Goal: Task Accomplishment & Management: Manage account settings

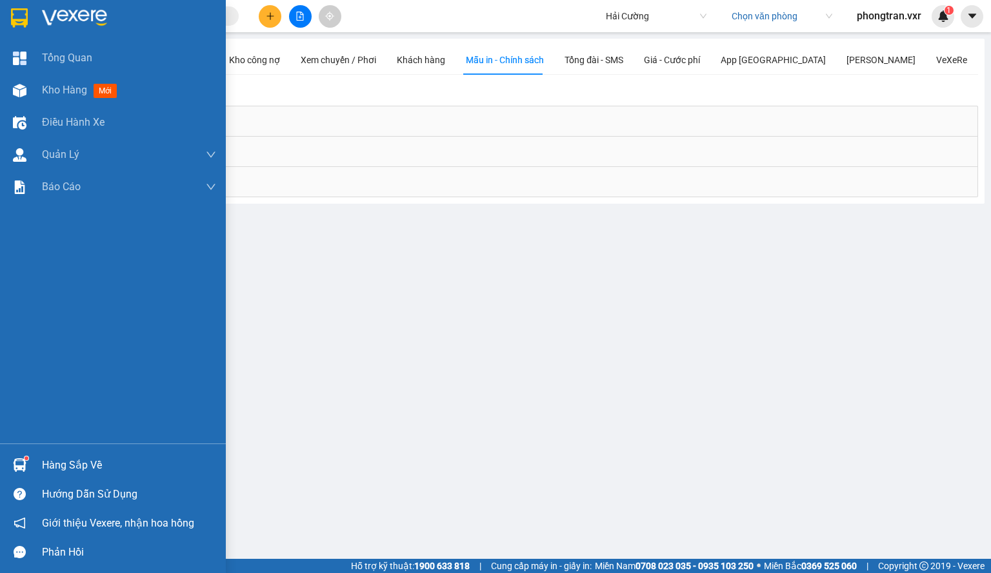
click at [32, 95] on div "Kho hàng mới" at bounding box center [113, 90] width 226 height 32
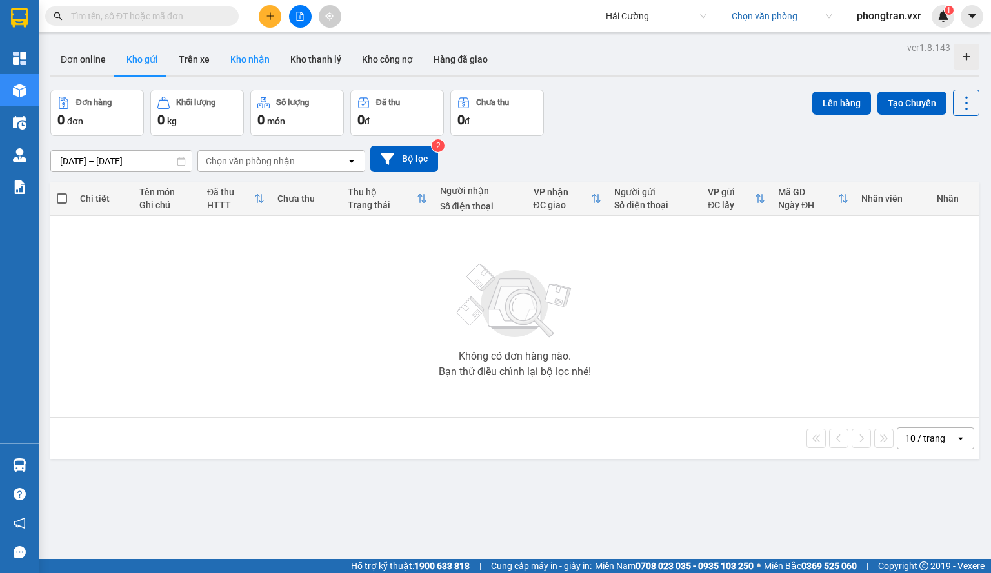
click at [243, 54] on button "Kho nhận" at bounding box center [250, 59] width 60 height 31
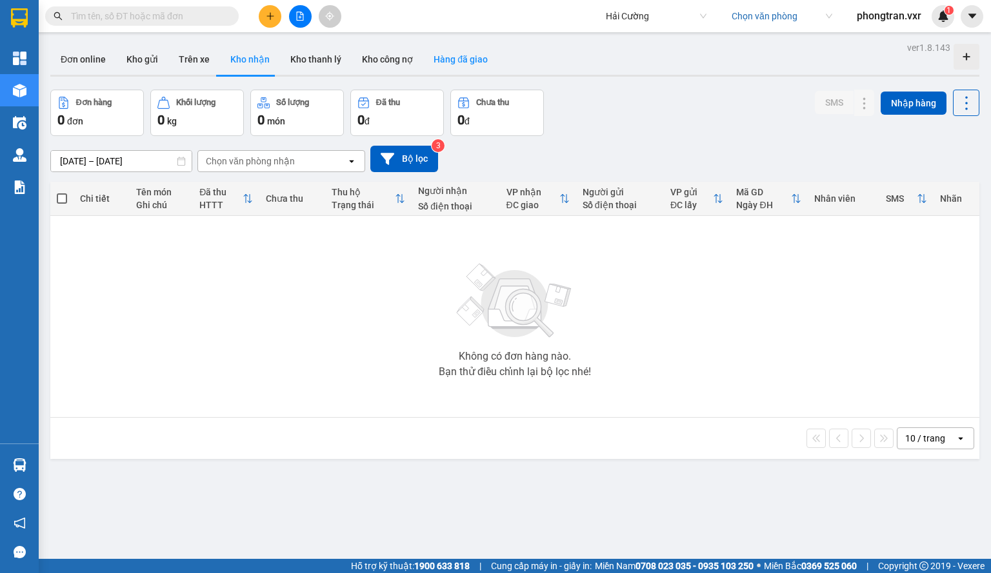
click at [452, 63] on button "Hàng đã giao" at bounding box center [460, 59] width 75 height 31
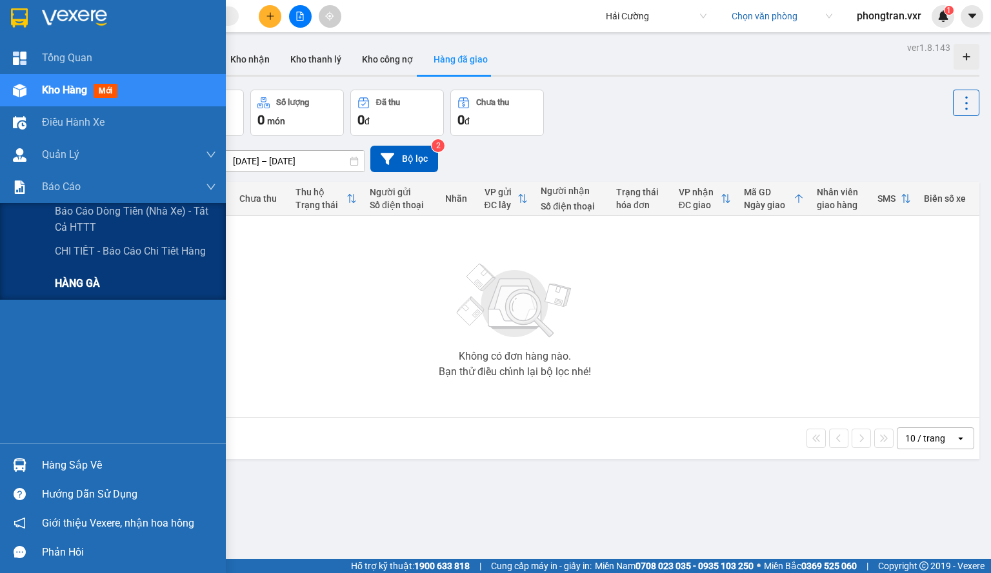
click at [88, 292] on div "HÀNG GÀ" at bounding box center [135, 284] width 161 height 32
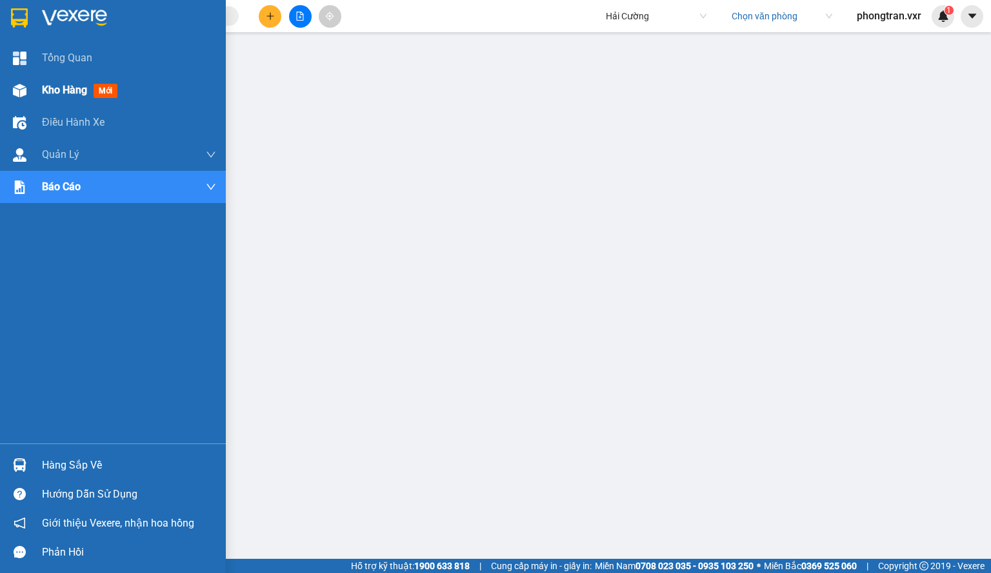
click at [27, 86] on div at bounding box center [19, 90] width 23 height 23
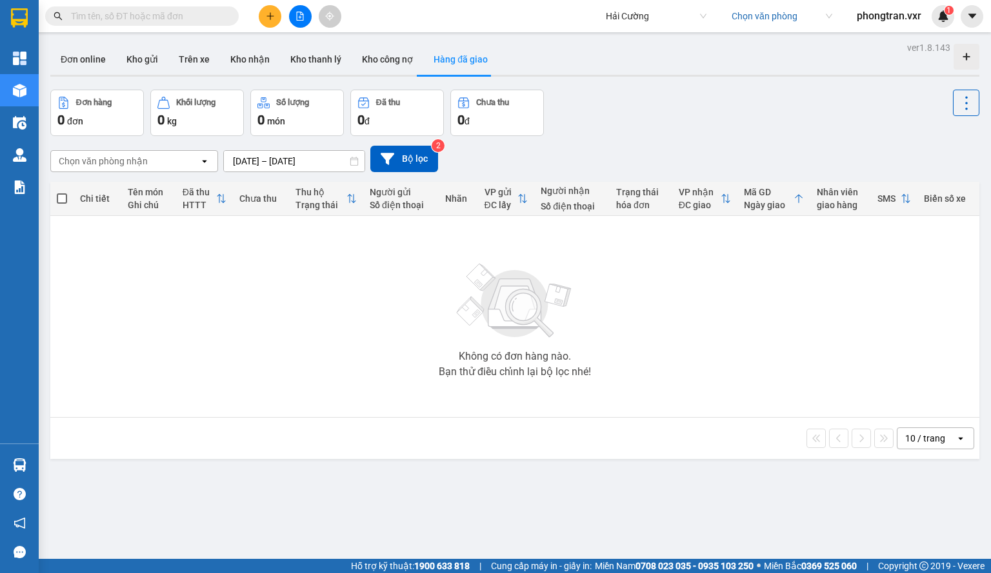
click at [200, 158] on icon "open" at bounding box center [204, 161] width 10 height 10
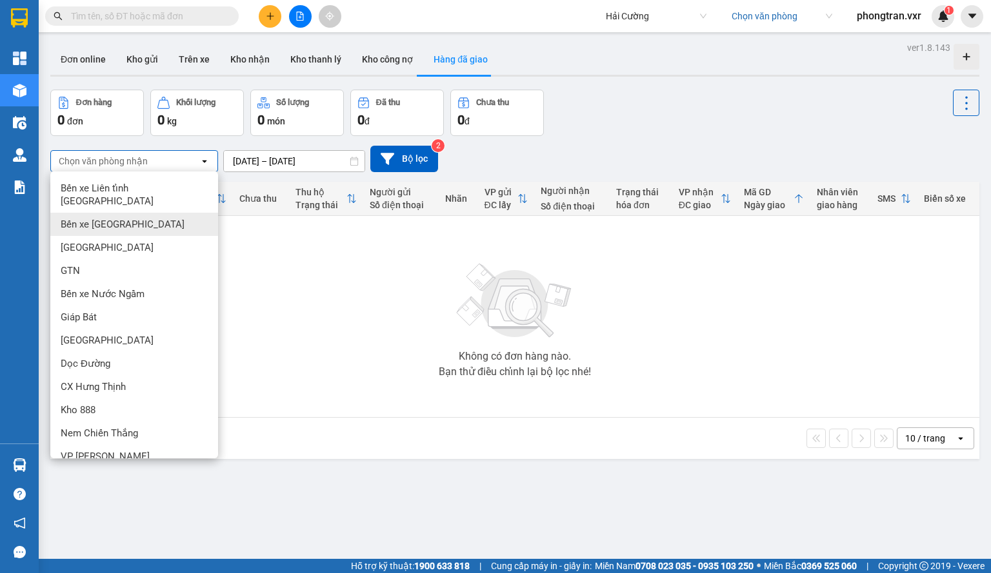
type input "g"
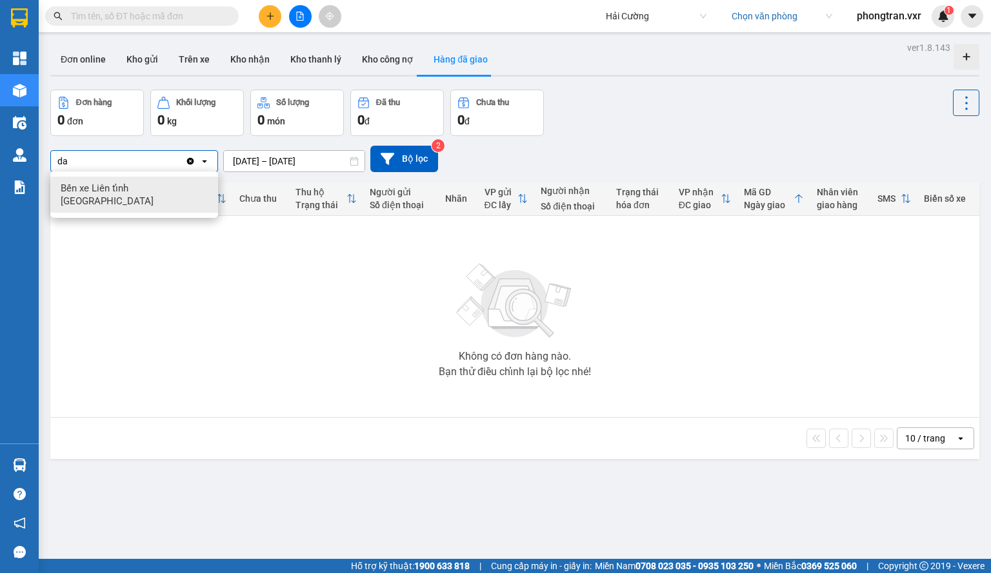
type input "d"
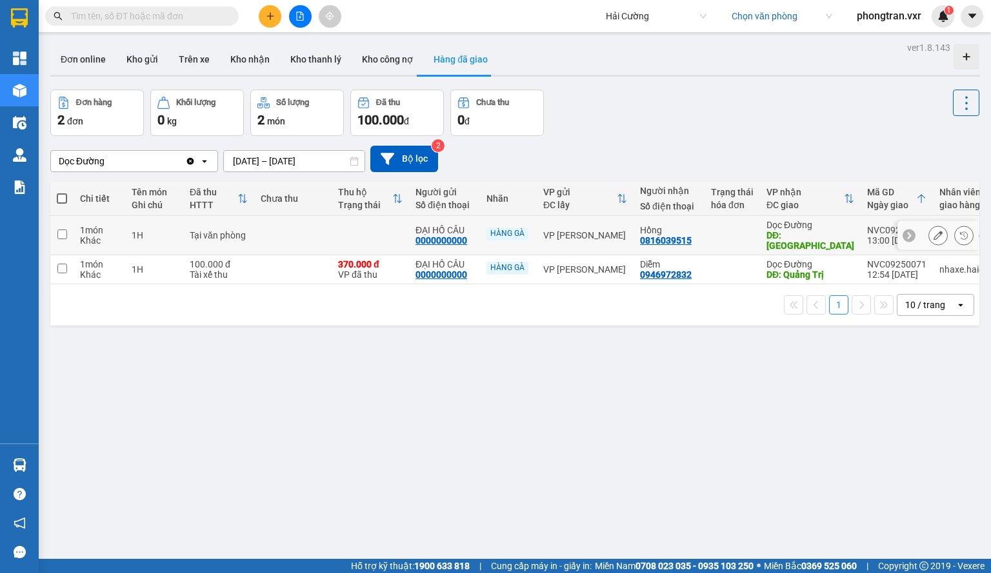
click at [58, 232] on input "checkbox" at bounding box center [62, 235] width 10 height 10
checkbox input "true"
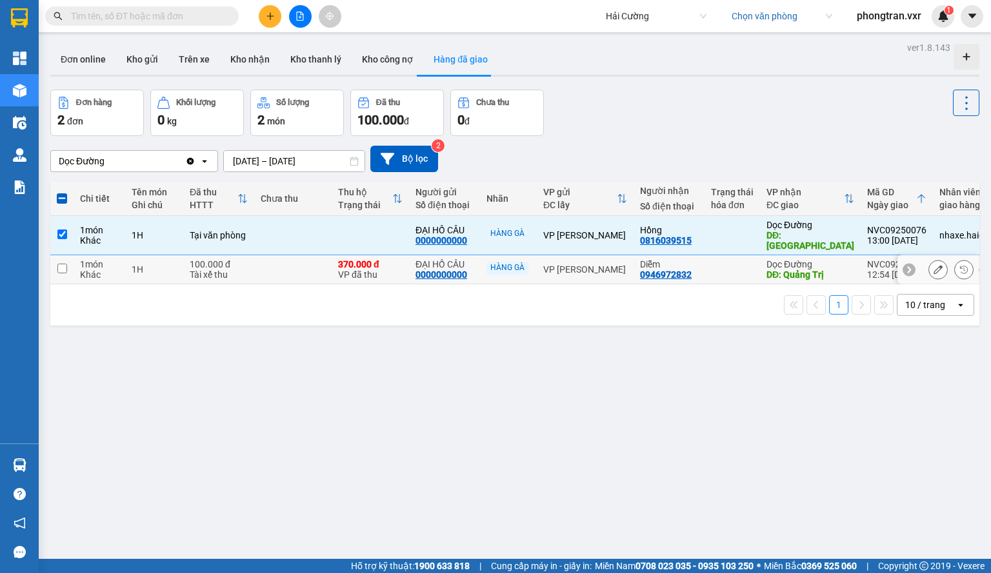
click at [61, 264] on input "checkbox" at bounding box center [62, 269] width 10 height 10
checkbox input "true"
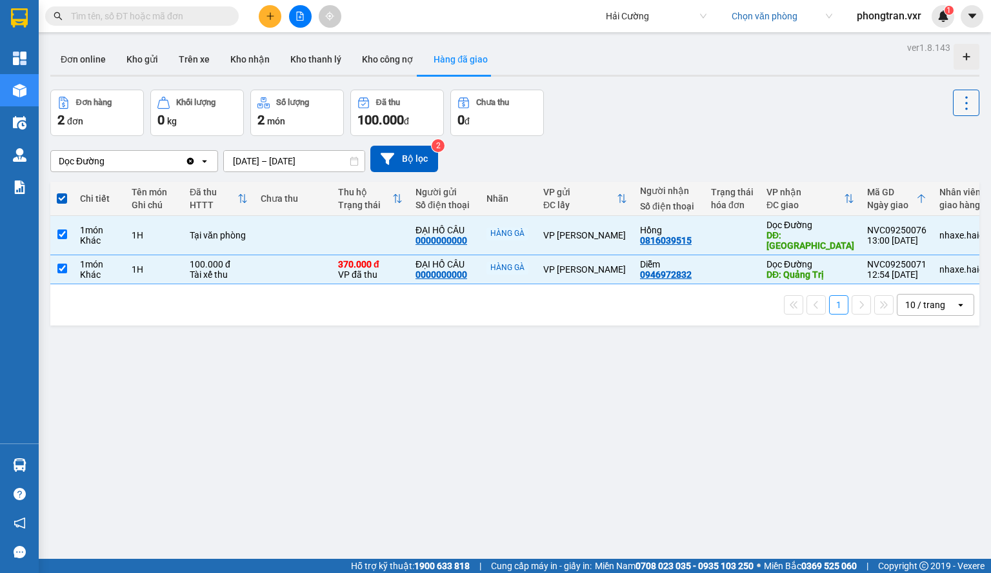
click at [957, 96] on icon at bounding box center [966, 103] width 18 height 18
click at [937, 159] on span "Xóa hoàn toàn" at bounding box center [942, 161] width 59 height 13
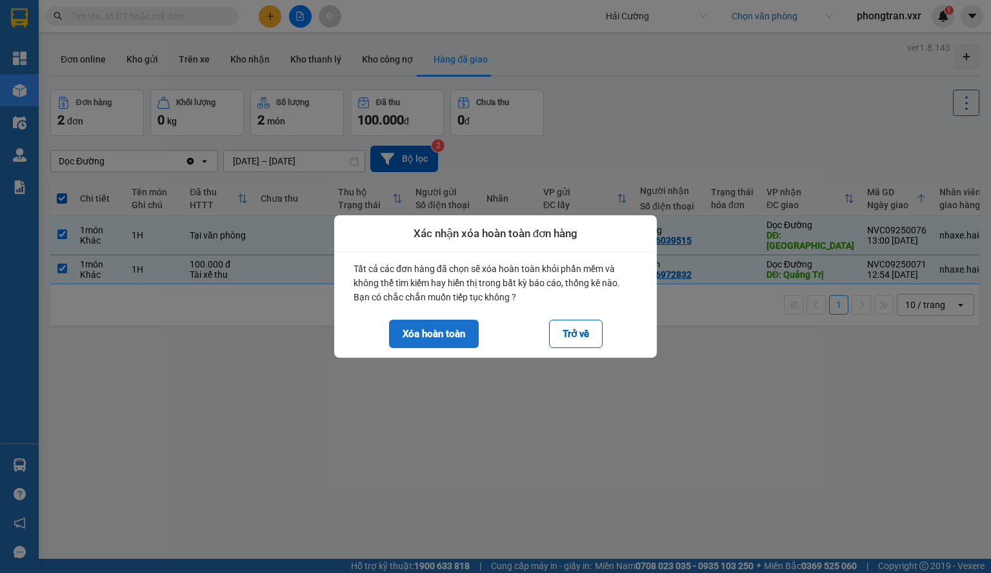
click at [424, 340] on button "Xóa hoàn toàn" at bounding box center [434, 334] width 90 height 28
checkbox input "false"
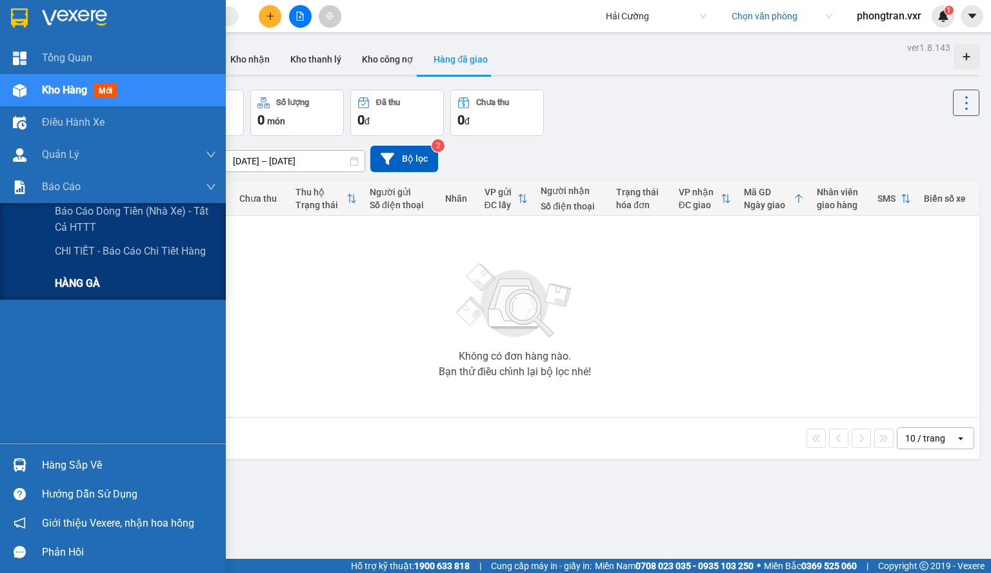
click at [108, 282] on div "HÀNG GÀ" at bounding box center [135, 284] width 161 height 32
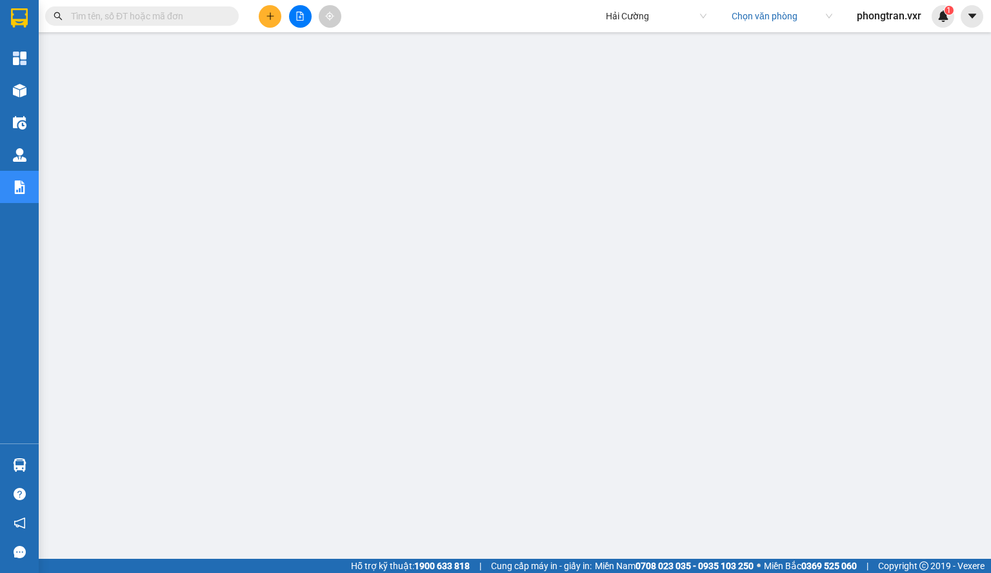
click at [119, 19] on input "text" at bounding box center [147, 16] width 152 height 14
paste input "0989720245"
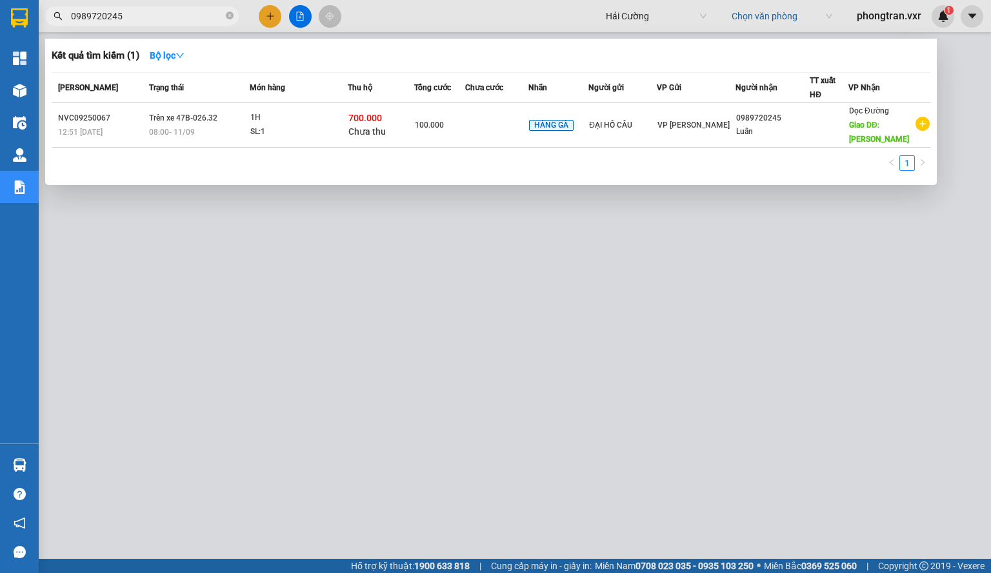
type input "0989720245"
click at [526, 274] on div at bounding box center [495, 286] width 991 height 573
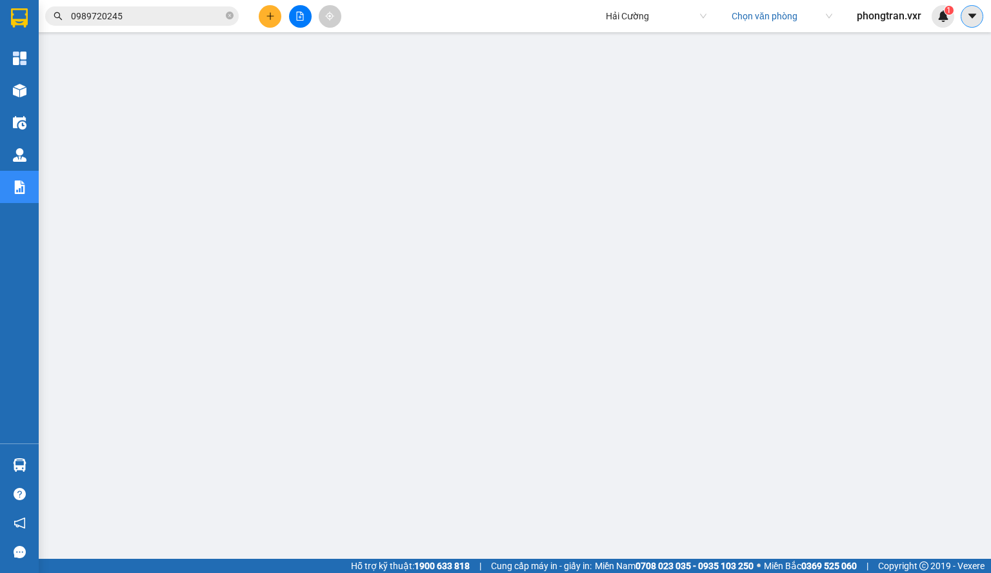
click at [971, 17] on icon "caret-down" at bounding box center [972, 16] width 12 height 12
click at [924, 45] on div "Cấu hình nhà xe" at bounding box center [937, 48] width 65 height 14
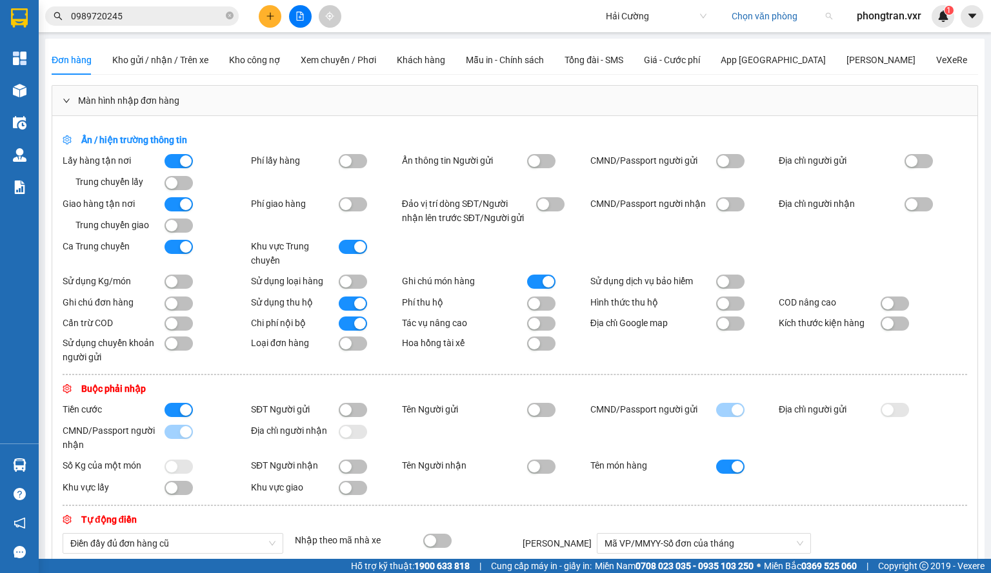
click at [739, 21] on input "search" at bounding box center [777, 15] width 92 height 19
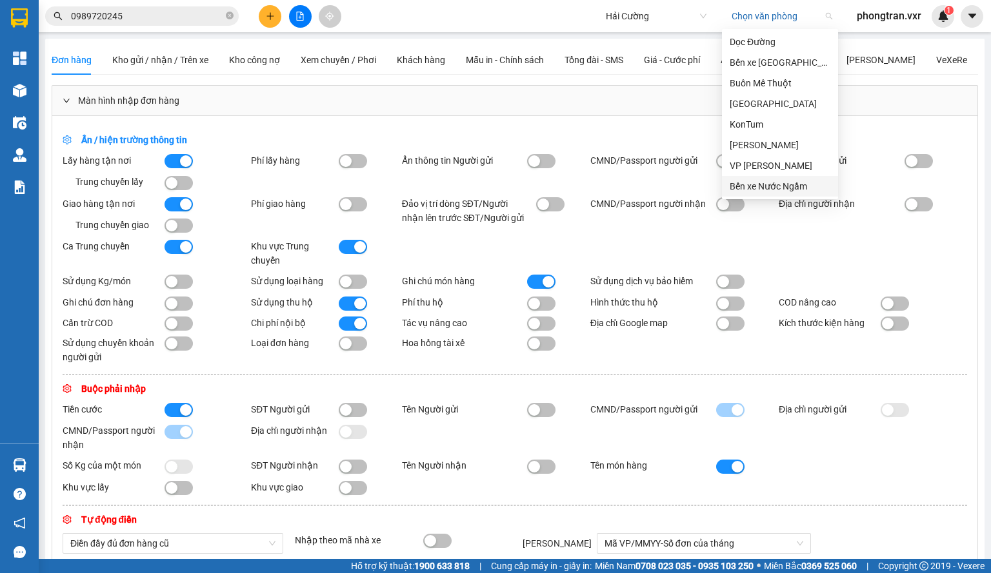
scroll to position [129, 0]
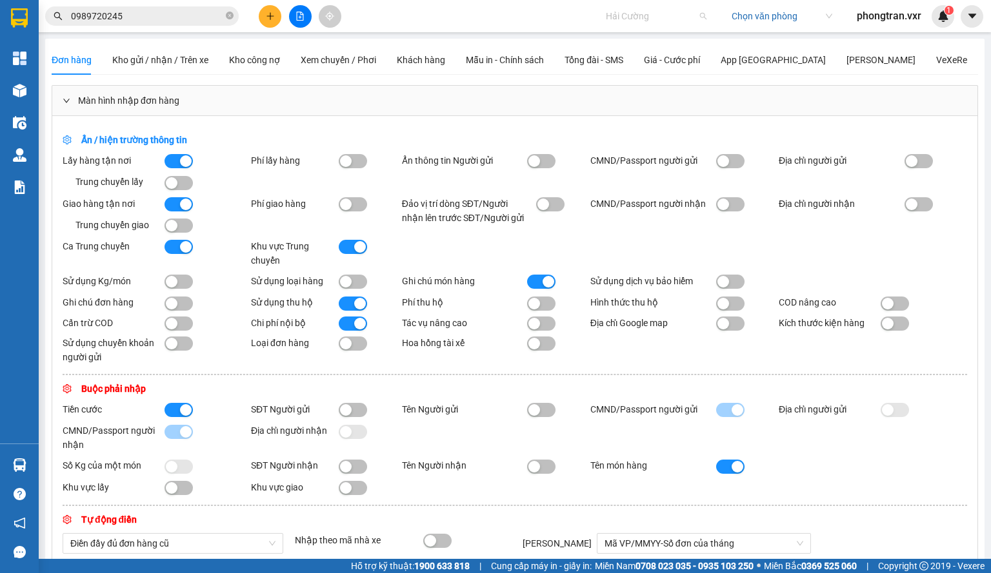
click at [619, 14] on span "Hải Cường" at bounding box center [656, 15] width 101 height 19
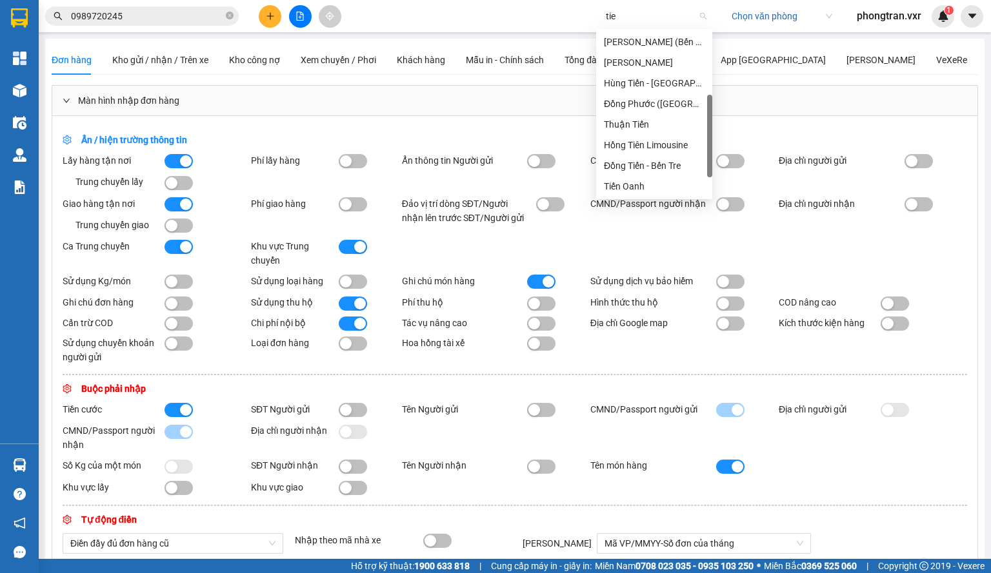
scroll to position [52, 0]
type input "tien o"
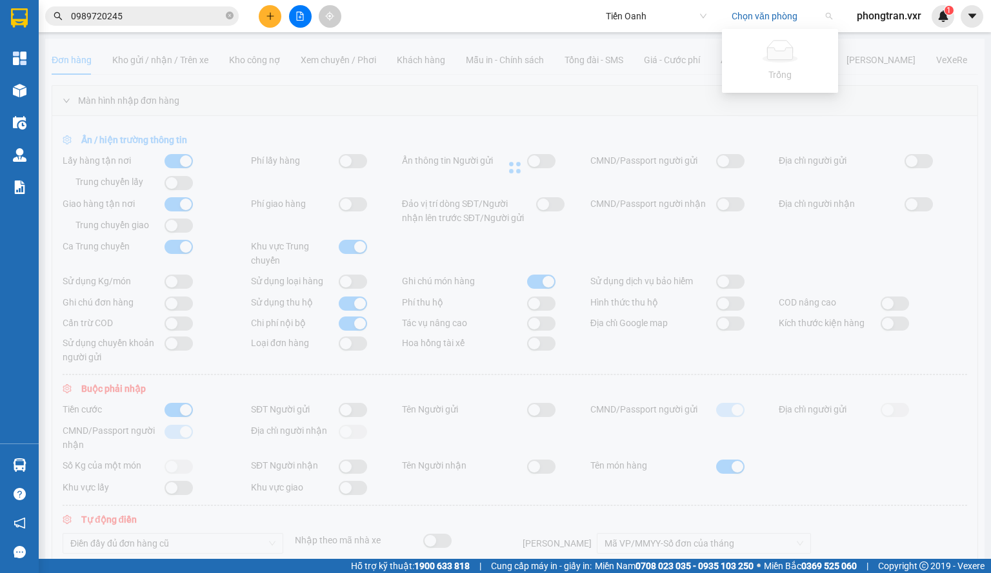
click at [744, 24] on input "search" at bounding box center [777, 15] width 92 height 19
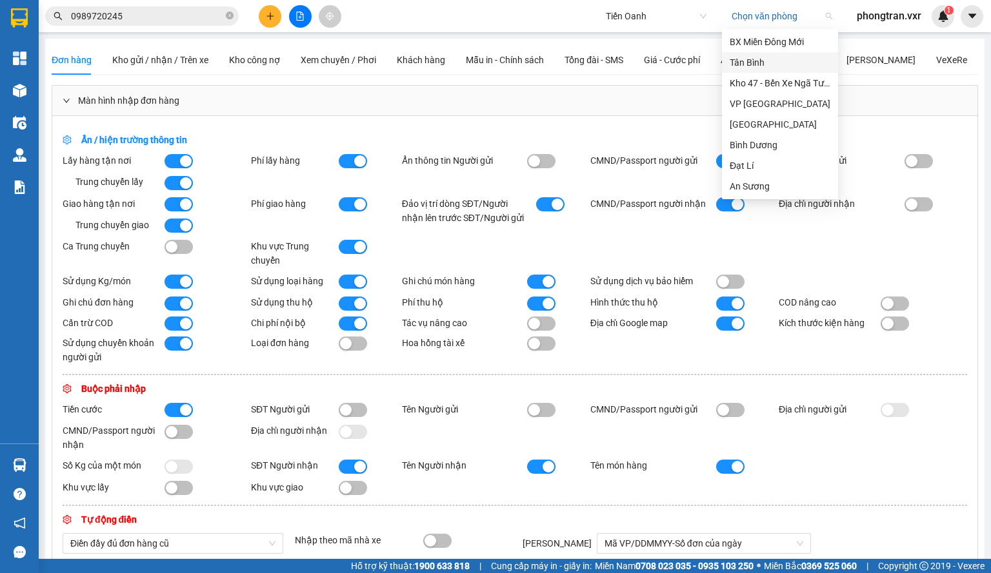
click at [750, 72] on div "Tân Bình" at bounding box center [780, 62] width 116 height 21
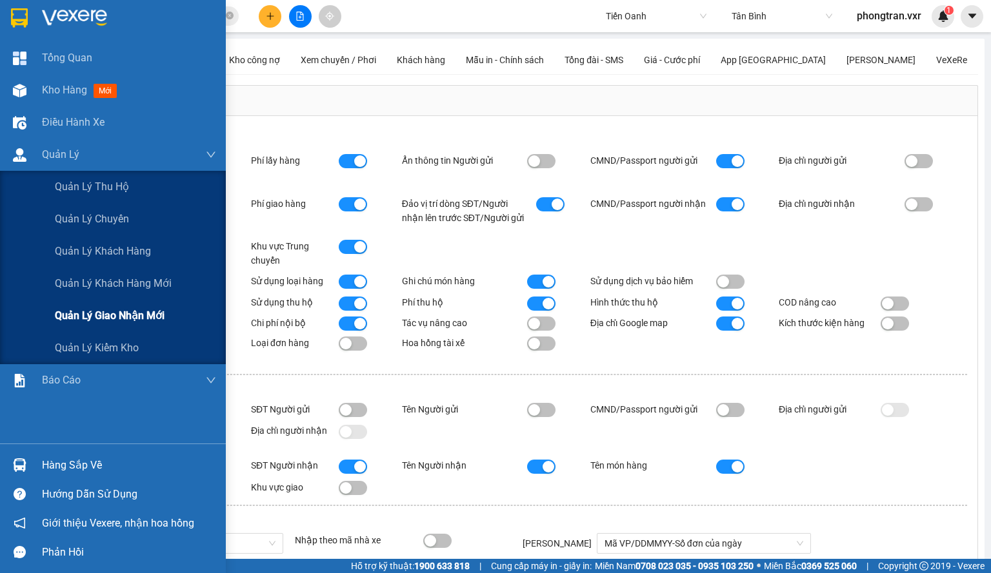
click at [125, 304] on div "Quản lý giao nhận mới" at bounding box center [135, 316] width 161 height 32
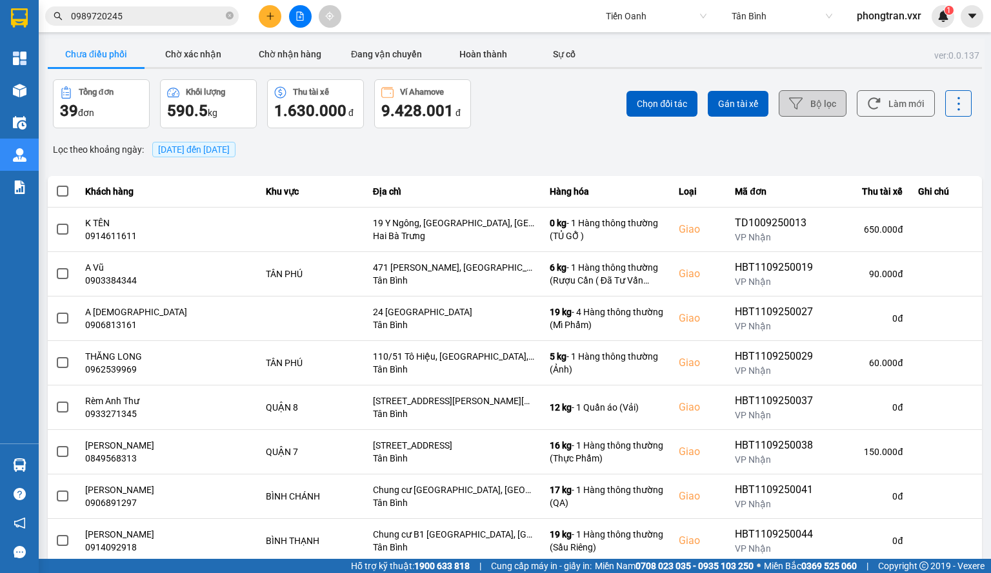
click at [817, 115] on button "Bộ lọc" at bounding box center [813, 103] width 68 height 26
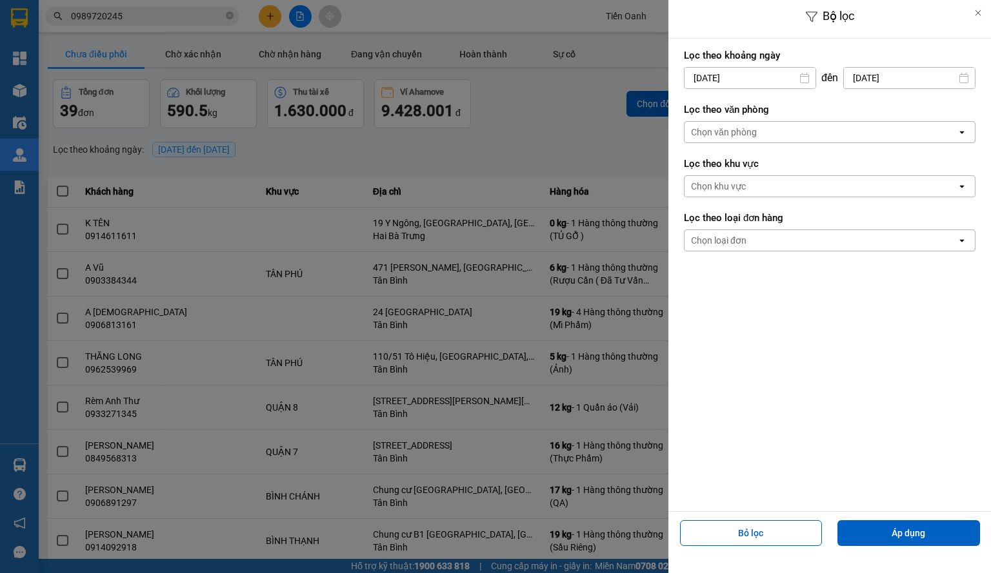
click at [761, 144] on div "Lọc theo văn phòng Chọn văn phòng open" at bounding box center [830, 123] width 292 height 48
click at [761, 140] on div "Chọn văn phòng" at bounding box center [820, 132] width 272 height 21
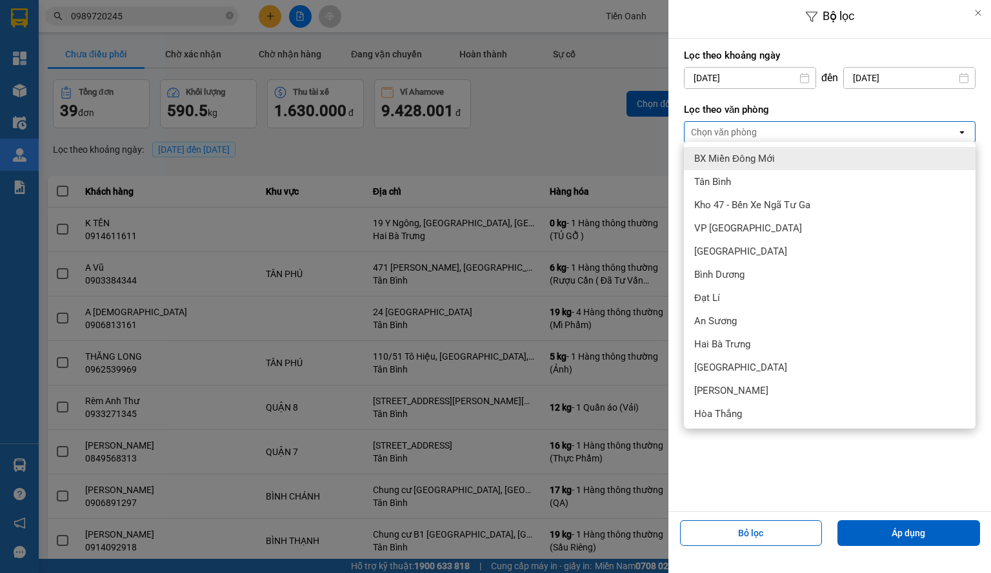
click at [126, 163] on div at bounding box center [495, 286] width 991 height 573
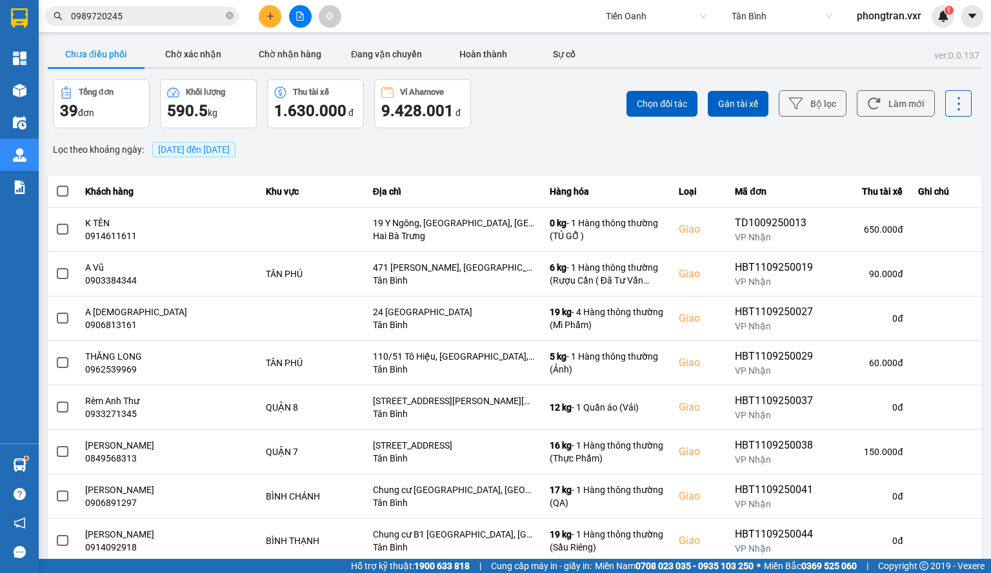
click at [633, 25] on span "Tiến Oanh" at bounding box center [656, 15] width 101 height 19
type input "thanh cong"
click at [650, 77] on div "Thành Công" at bounding box center [676, 83] width 144 height 14
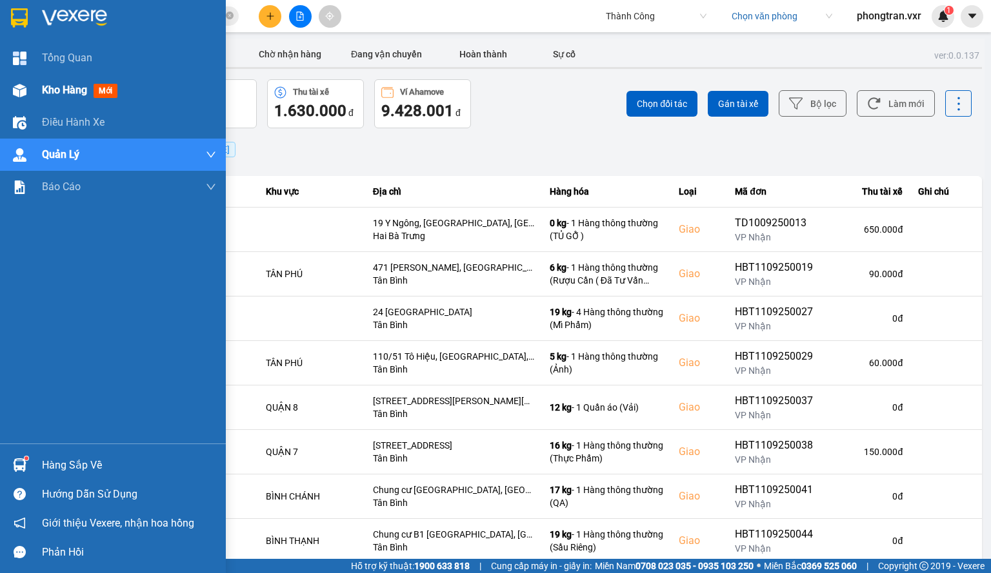
click at [53, 95] on span "Kho hàng" at bounding box center [64, 90] width 45 height 12
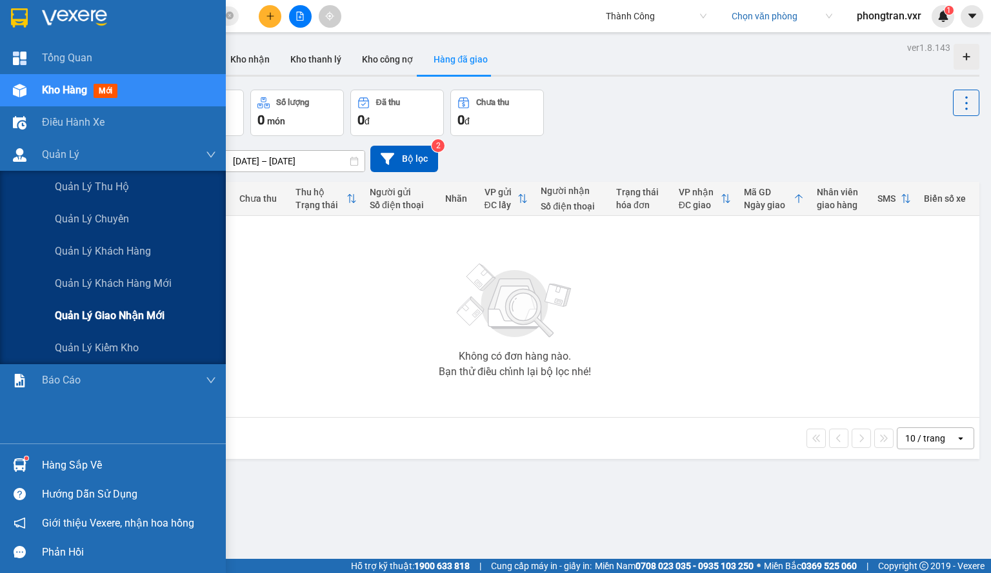
click at [99, 309] on span "Quản lý giao nhận mới" at bounding box center [110, 316] width 110 height 16
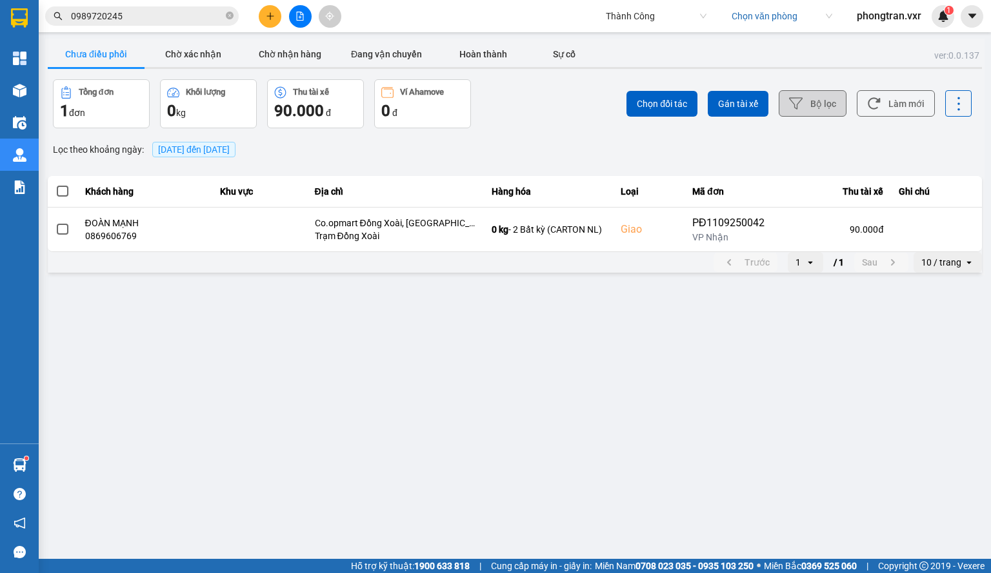
click at [839, 112] on button "Bộ lọc" at bounding box center [813, 103] width 68 height 26
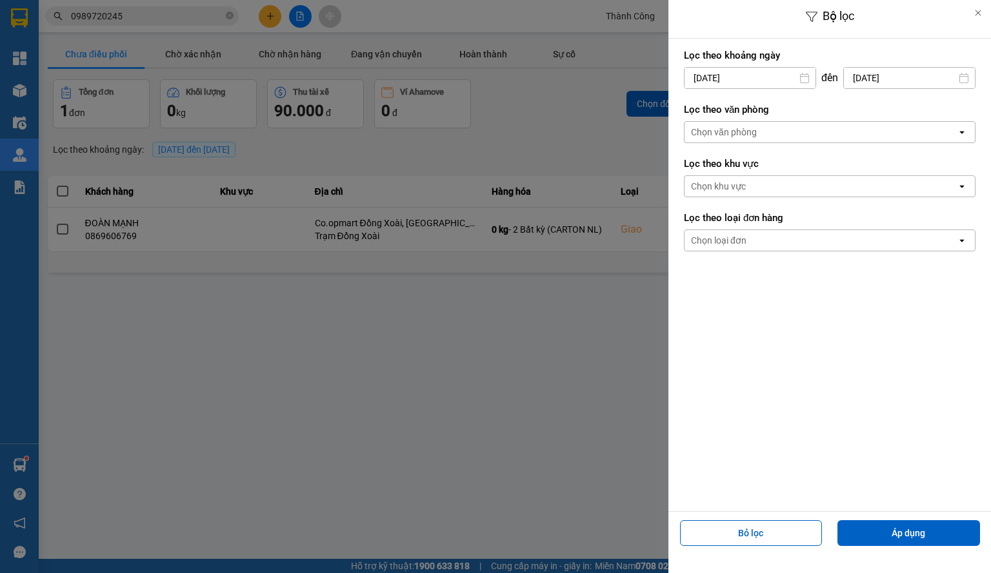
click at [978, 21] on div at bounding box center [978, 13] width 26 height 26
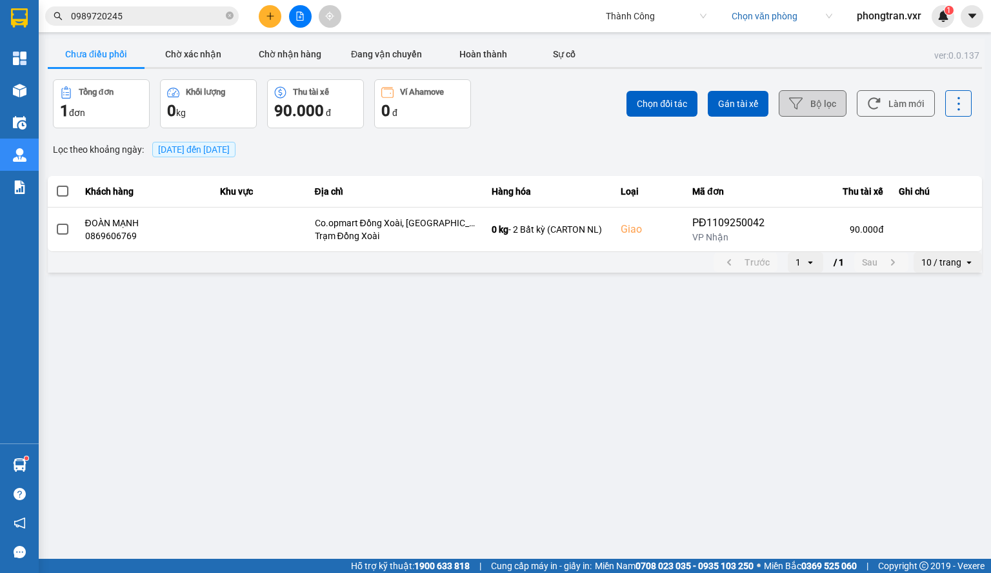
click at [823, 112] on button "Bộ lọc" at bounding box center [813, 103] width 68 height 26
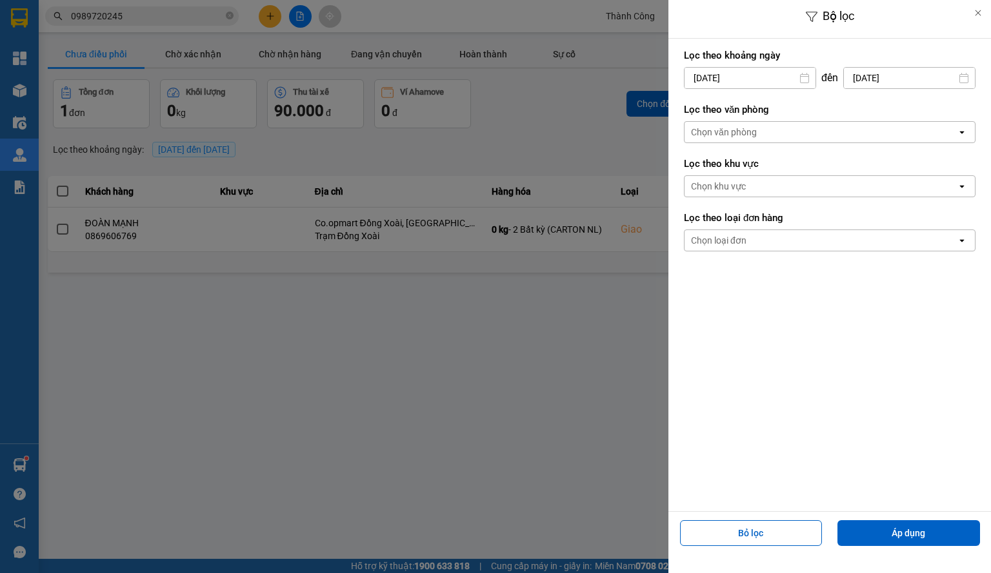
click at [800, 122] on div "Chọn văn phòng" at bounding box center [820, 132] width 272 height 21
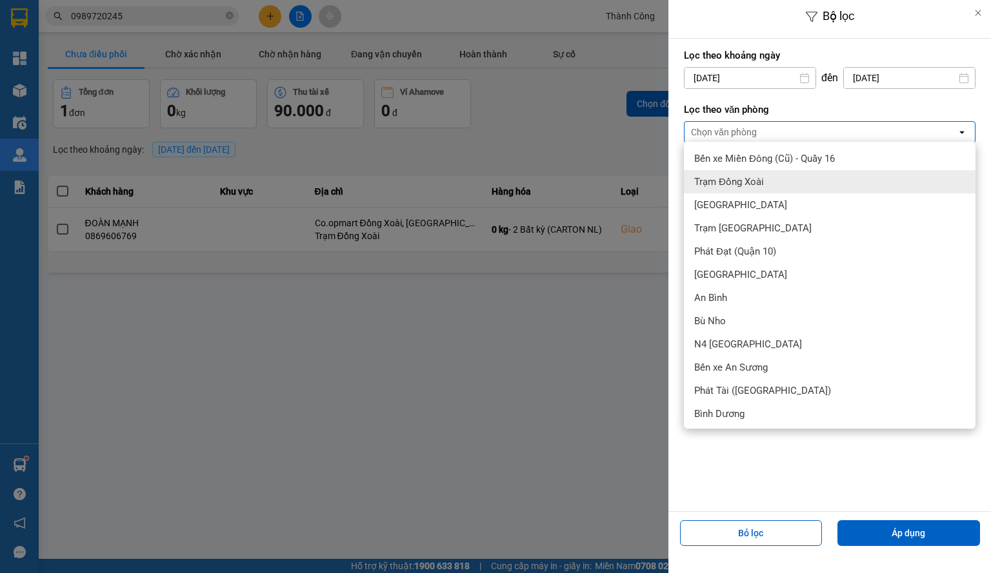
click at [530, 322] on div at bounding box center [495, 286] width 991 height 573
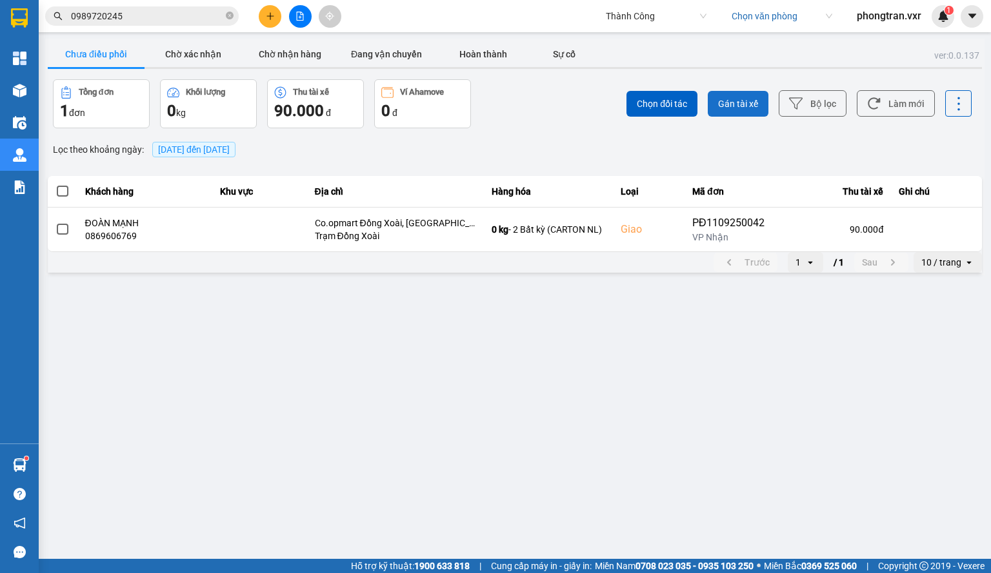
click at [742, 112] on button "Gán tài xế" at bounding box center [738, 104] width 61 height 26
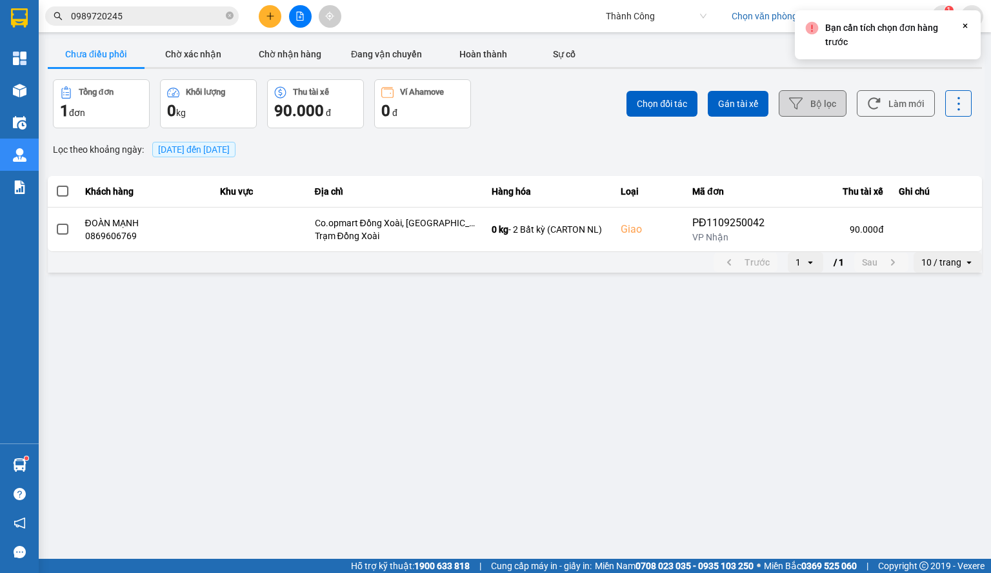
click at [823, 106] on button "Bộ lọc" at bounding box center [813, 103] width 68 height 26
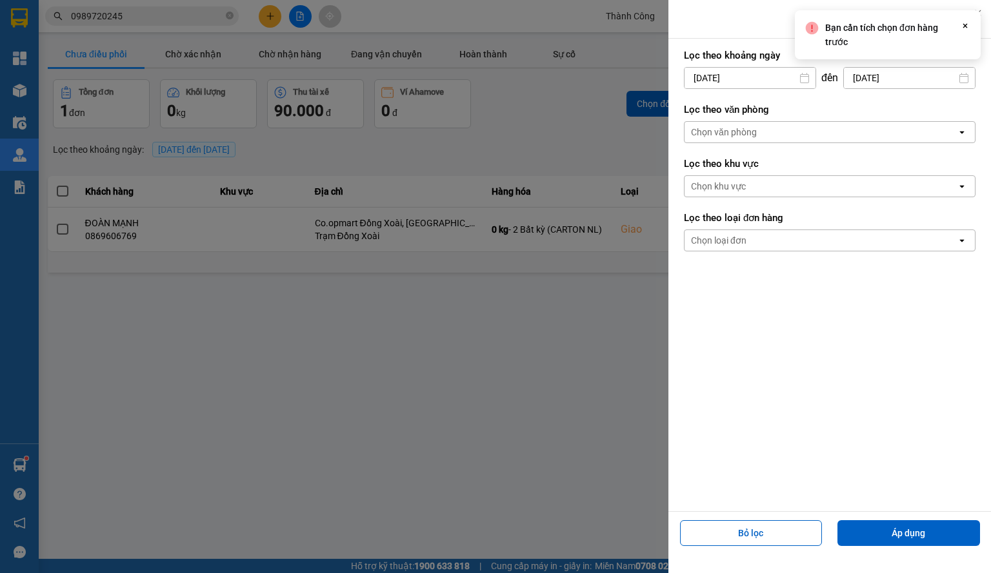
click at [537, 292] on div at bounding box center [495, 286] width 991 height 573
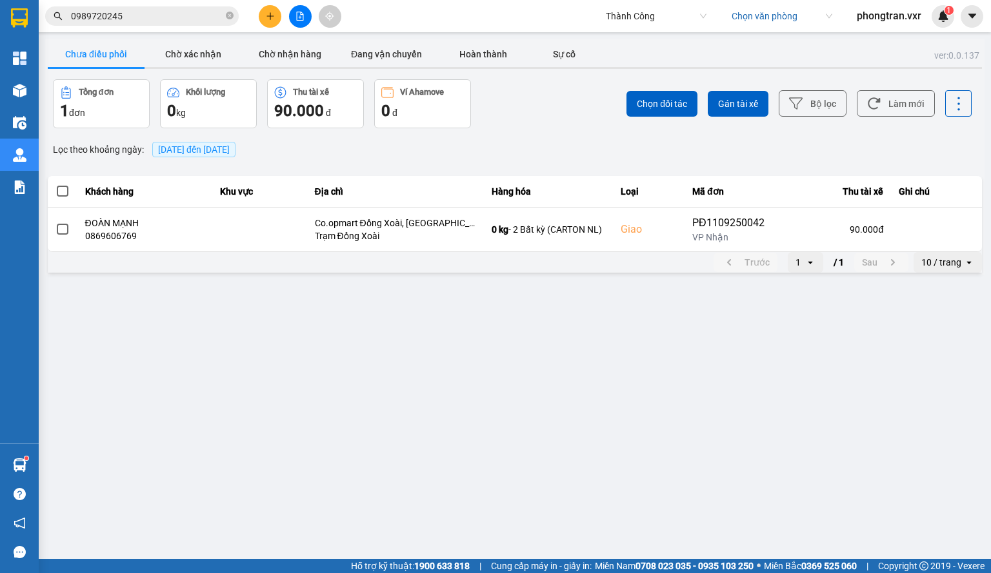
drag, startPoint x: 752, startPoint y: 110, endPoint x: 810, endPoint y: 118, distance: 58.0
click at [810, 118] on div "Chọn đối tác Gán tài xế Bộ lọc Làm mới" at bounding box center [741, 103] width 459 height 49
click at [814, 110] on button "Bộ lọc" at bounding box center [813, 103] width 68 height 26
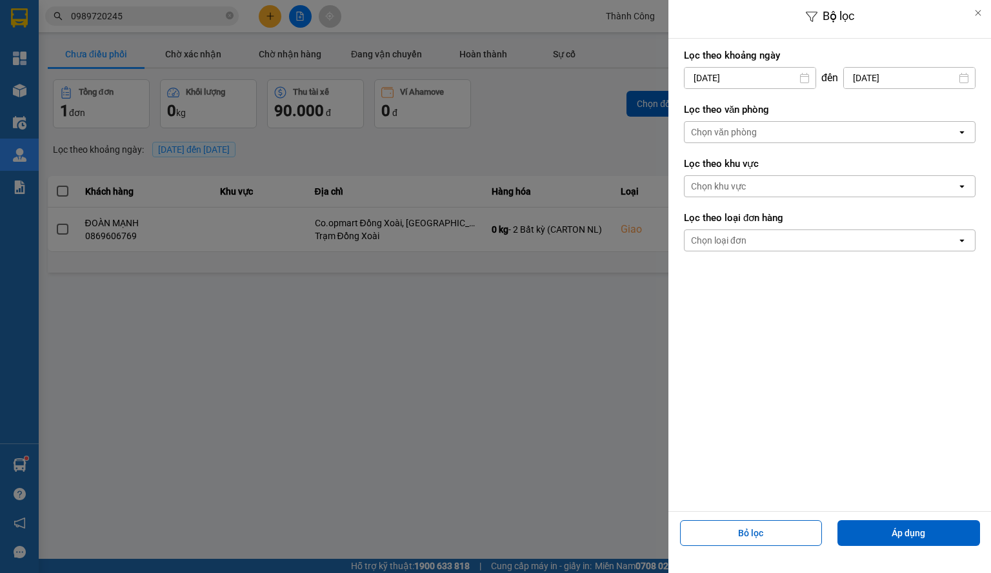
click at [806, 132] on div "Chọn văn phòng" at bounding box center [820, 132] width 272 height 21
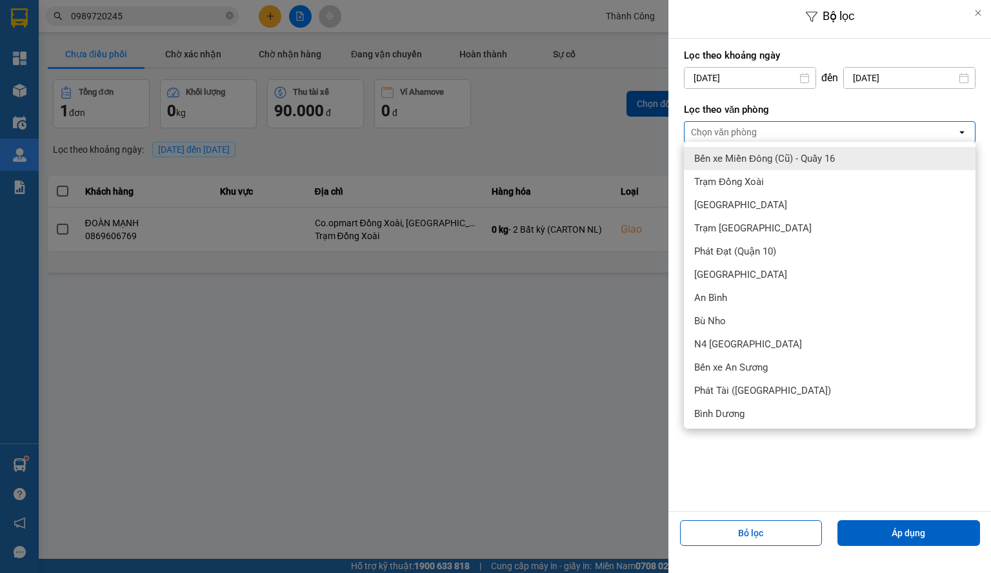
click at [426, 155] on div at bounding box center [495, 286] width 991 height 573
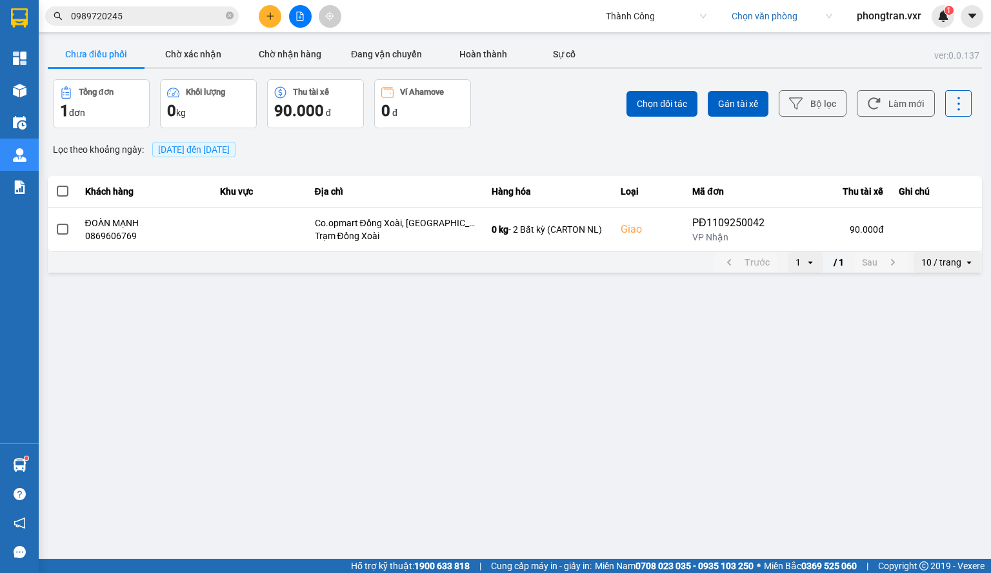
click at [639, 21] on span "Thành Công" at bounding box center [656, 15] width 101 height 19
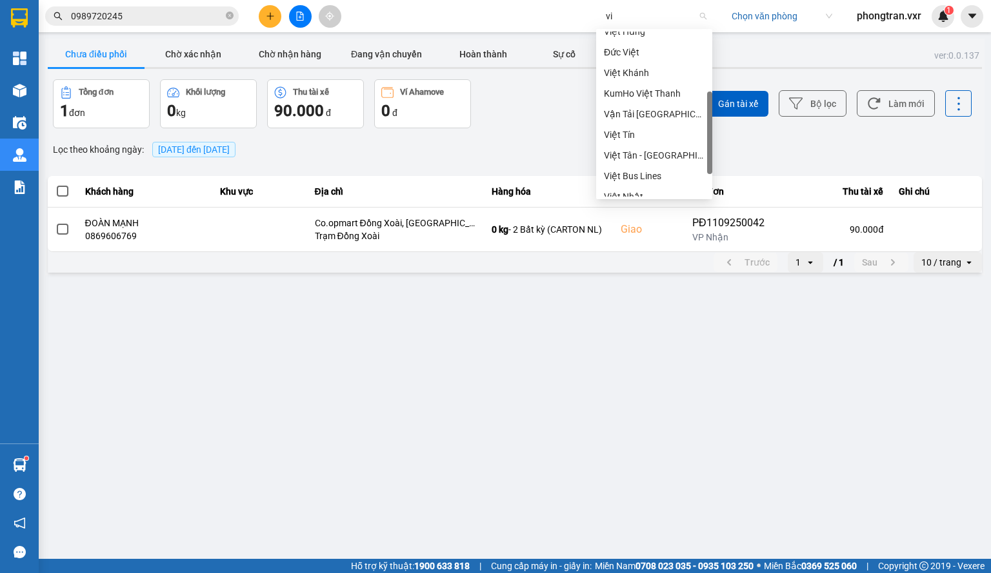
type input "v"
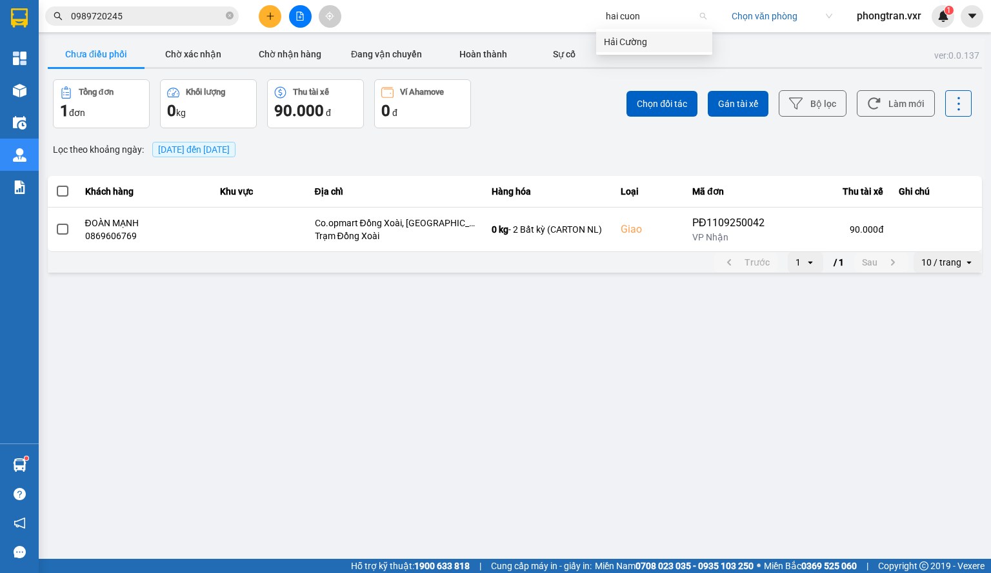
type input "hai cuong"
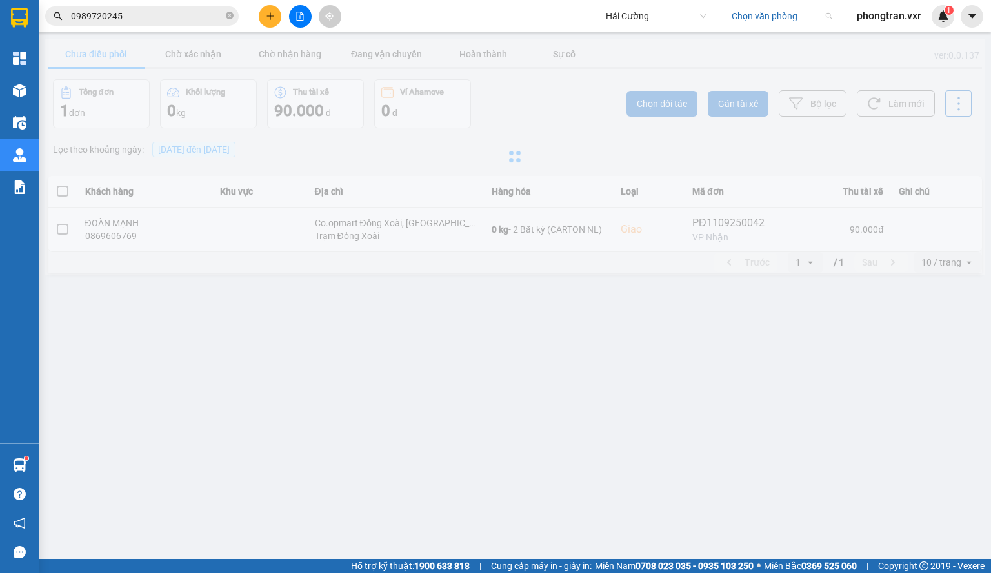
click at [755, 15] on input "search" at bounding box center [777, 15] width 92 height 19
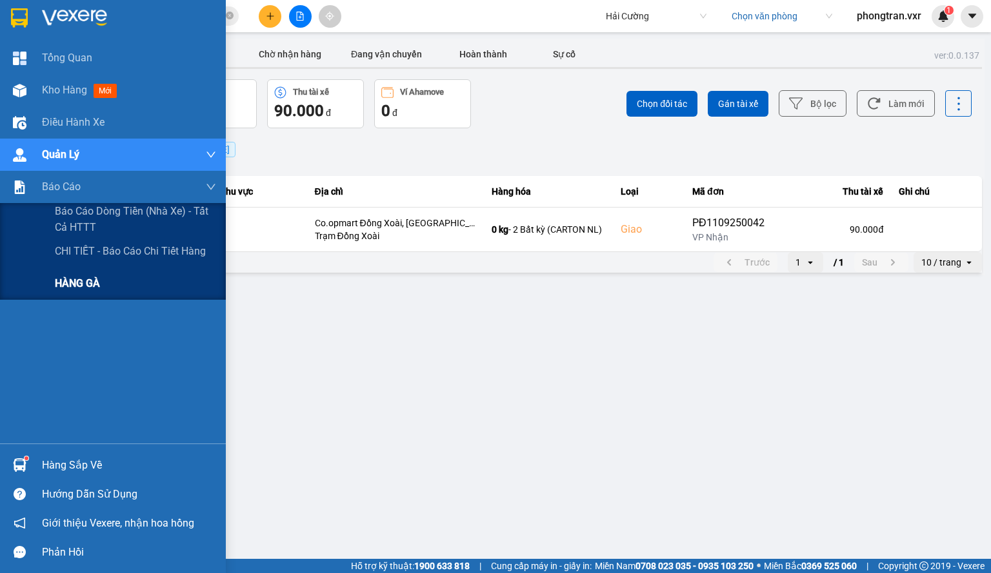
click at [107, 278] on div "HÀNG GÀ" at bounding box center [135, 284] width 161 height 32
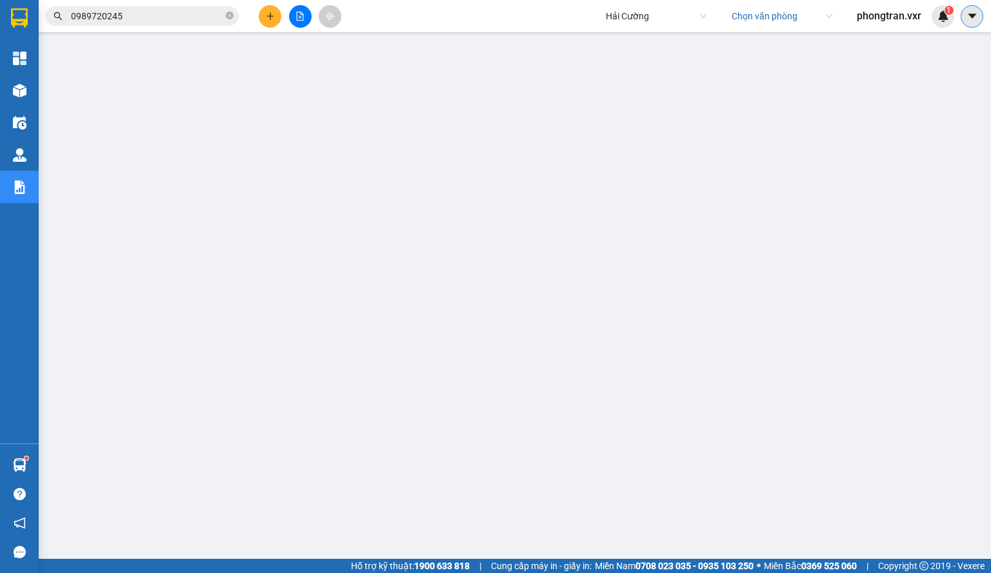
click at [964, 8] on span at bounding box center [971, 16] width 23 height 23
click at [930, 47] on div "Cấu hình nhà xe" at bounding box center [937, 48] width 65 height 14
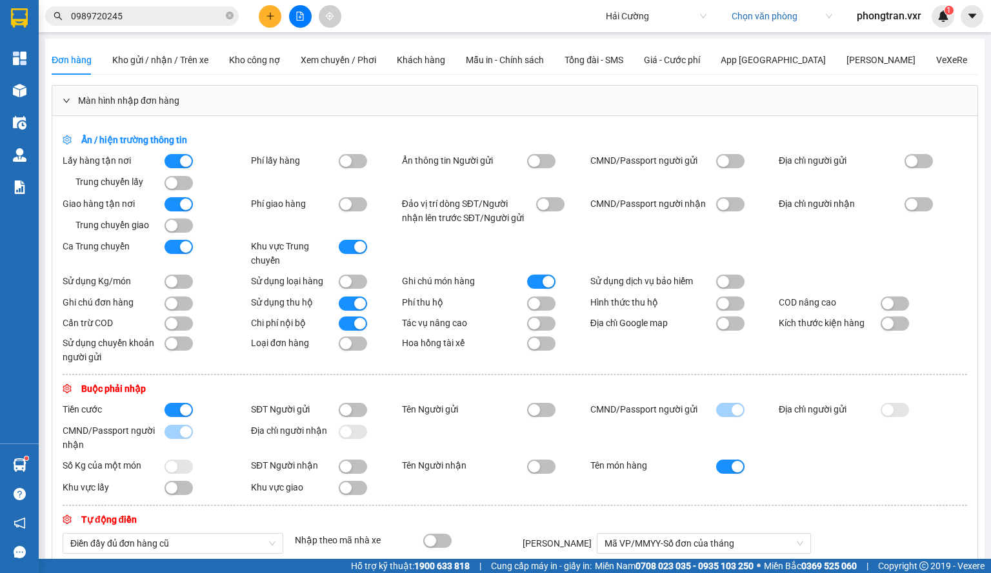
click at [179, 192] on div "Ẩn / hiện trường thông tin Lấy hàng tận nơi Trung chuyển lấy Phí lấy hàng Ẩn th…" at bounding box center [514, 522] width 925 height 813
click at [179, 187] on button "button" at bounding box center [178, 183] width 28 height 14
click at [178, 220] on button "button" at bounding box center [178, 226] width 28 height 14
click at [348, 257] on div "Khu vực Trung chuyển" at bounding box center [326, 253] width 151 height 28
drag, startPoint x: 332, startPoint y: 252, endPoint x: 352, endPoint y: 249, distance: 20.8
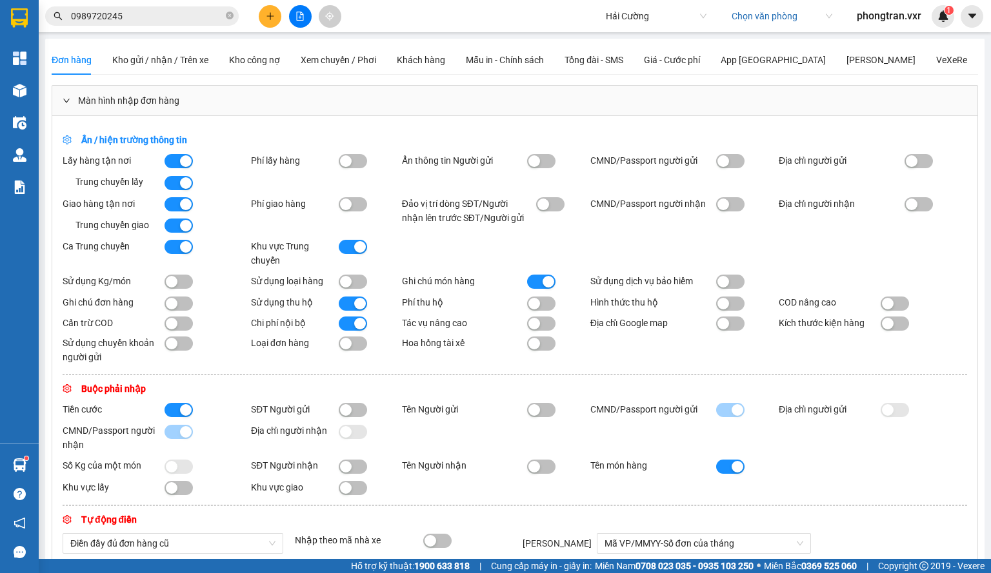
click at [334, 252] on div "Khu vực Trung chuyển" at bounding box center [295, 253] width 88 height 28
click at [352, 249] on button "button" at bounding box center [353, 247] width 28 height 14
click at [185, 250] on div "button" at bounding box center [186, 247] width 12 height 12
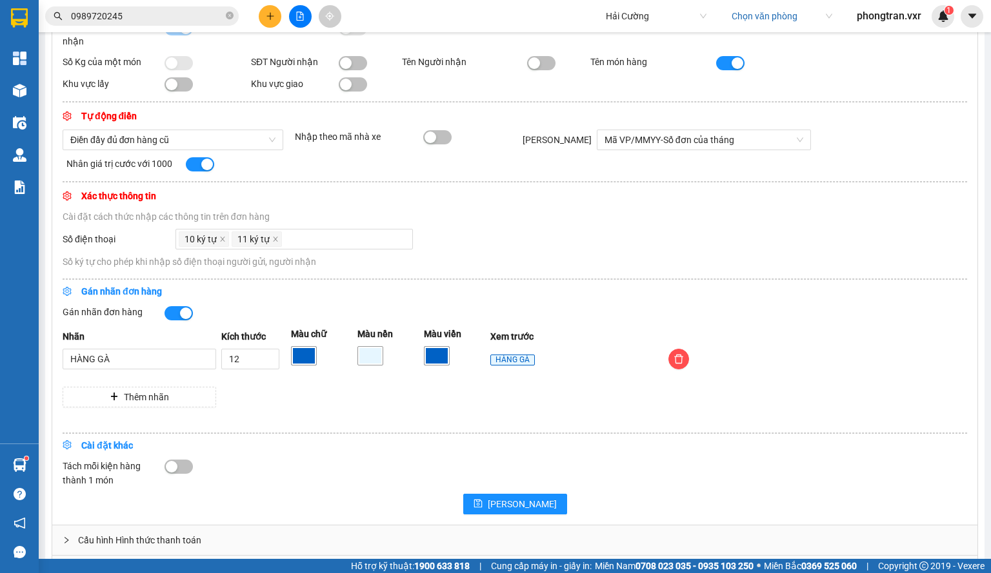
scroll to position [446, 0]
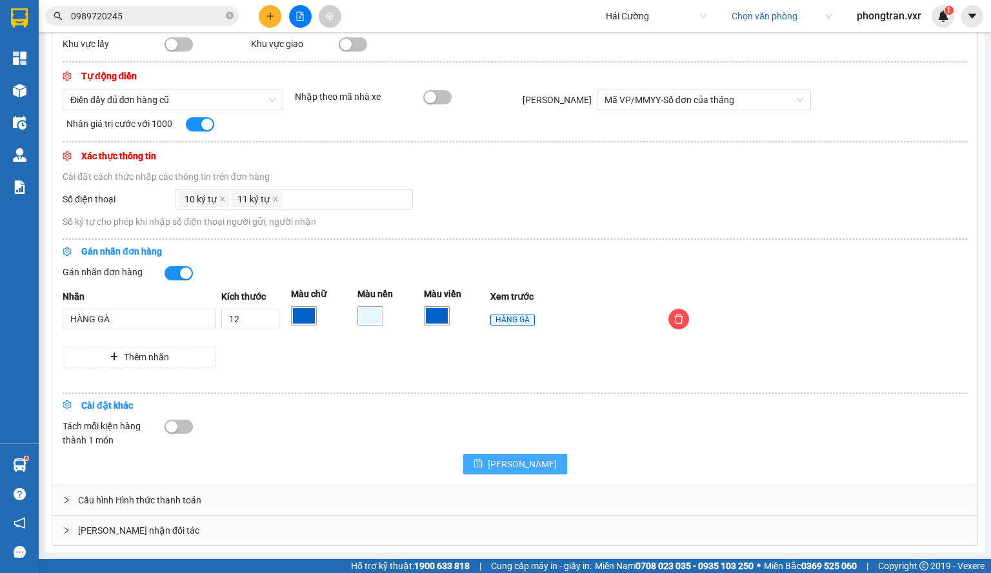
click at [482, 461] on icon "save" at bounding box center [477, 464] width 8 height 8
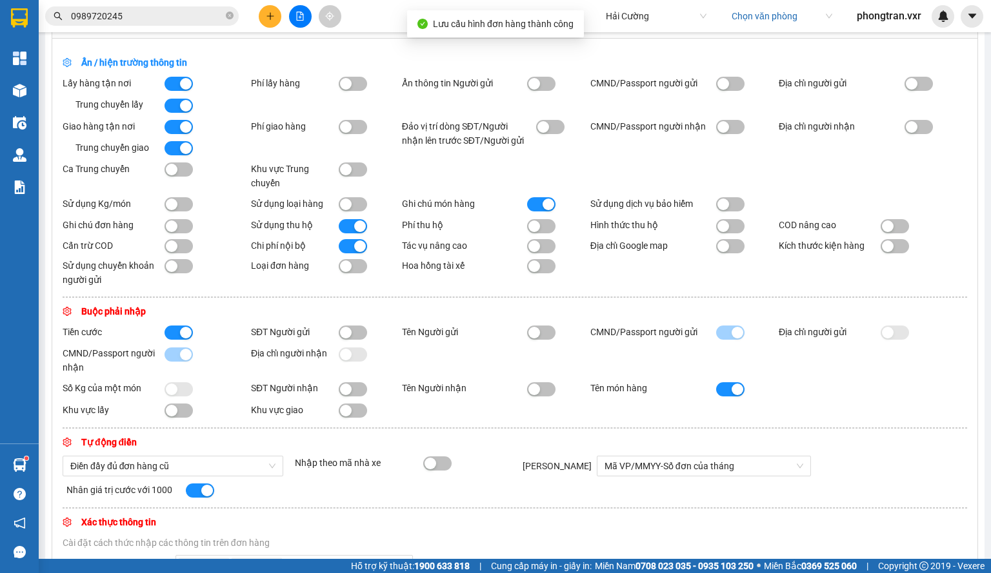
scroll to position [0, 0]
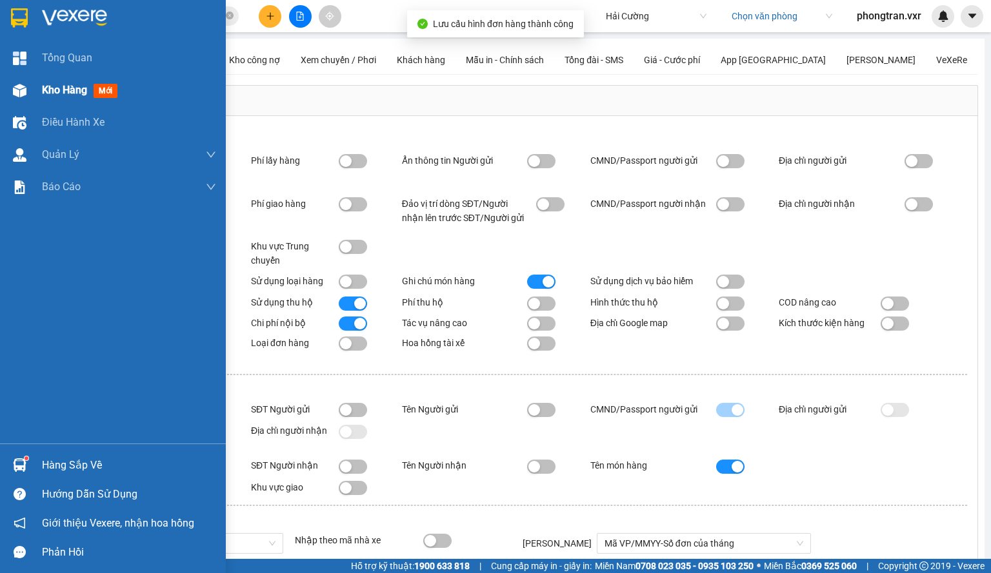
click at [8, 78] on div "Kho hàng mới" at bounding box center [113, 90] width 226 height 32
